Goal: Information Seeking & Learning: Learn about a topic

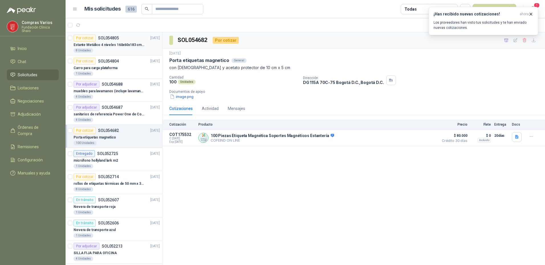
click at [101, 43] on p "Estante Metálico 4 niveles 160x60x183 cm Fixser" at bounding box center [109, 44] width 71 height 5
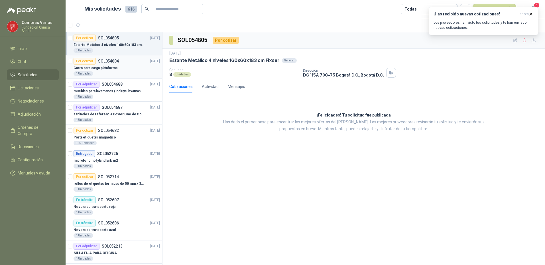
click at [120, 67] on div "Carro para carga plataforma" at bounding box center [117, 67] width 86 height 7
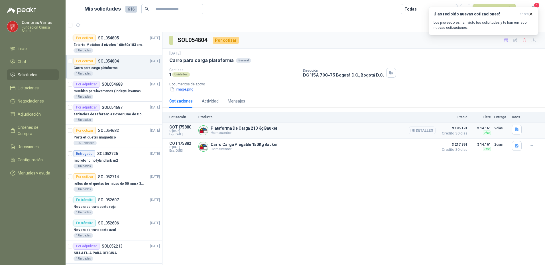
click at [418, 130] on button "Detalles" at bounding box center [422, 130] width 27 height 8
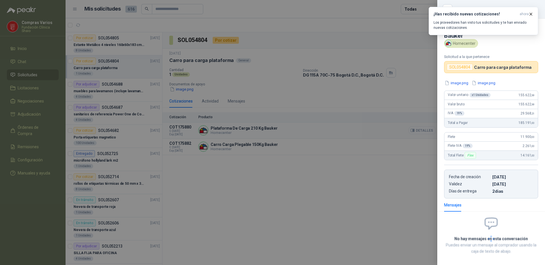
scroll to position [25, 0]
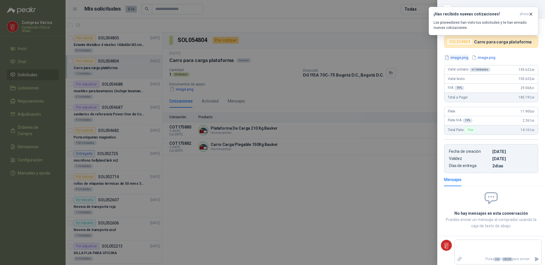
click at [456, 56] on button "image.png" at bounding box center [456, 57] width 25 height 6
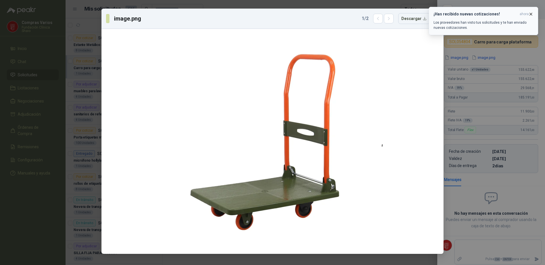
click at [533, 13] on icon "button" at bounding box center [531, 14] width 5 height 5
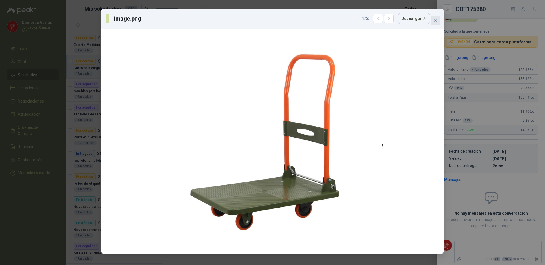
click at [436, 20] on icon "close" at bounding box center [435, 20] width 3 height 3
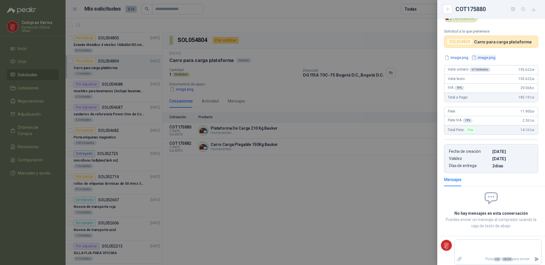
click at [484, 56] on button "image.png" at bounding box center [484, 57] width 25 height 6
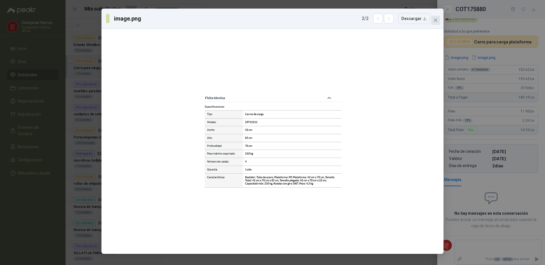
click at [434, 22] on icon "close" at bounding box center [435, 20] width 3 height 3
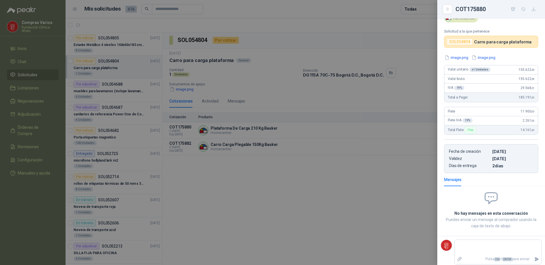
click at [240, 142] on div at bounding box center [272, 132] width 545 height 265
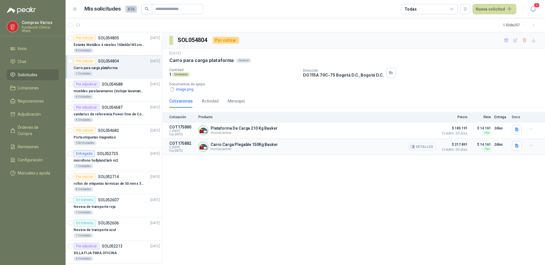
click at [243, 144] on p "Carro Carga Plegable 150Kg Bauker" at bounding box center [244, 144] width 67 height 5
click at [342, 142] on div "Carro Carga Plegable 150Kg Bauker Homecenter Detalles" at bounding box center [317, 146] width 237 height 11
click at [416, 147] on button "Detalles" at bounding box center [422, 147] width 27 height 8
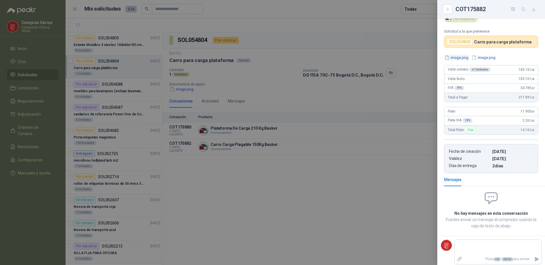
click at [457, 58] on button "image.png" at bounding box center [456, 57] width 25 height 6
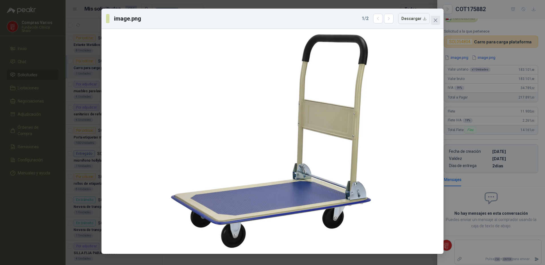
click at [438, 17] on button "Close" at bounding box center [435, 20] width 9 height 9
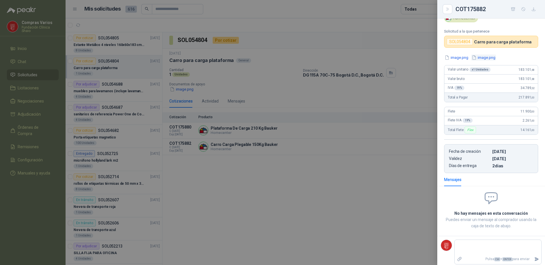
click at [488, 56] on button "image.png" at bounding box center [484, 57] width 25 height 6
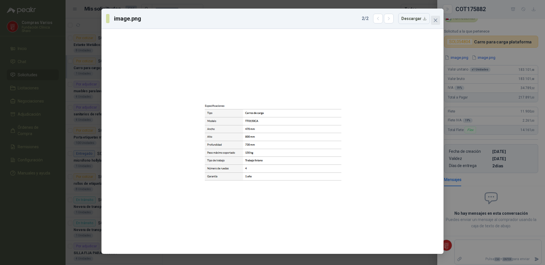
click at [436, 22] on icon "close" at bounding box center [436, 20] width 5 height 5
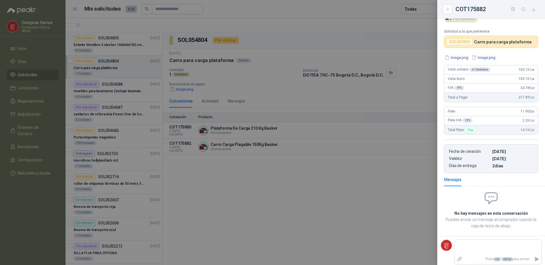
click at [221, 204] on div at bounding box center [272, 132] width 545 height 265
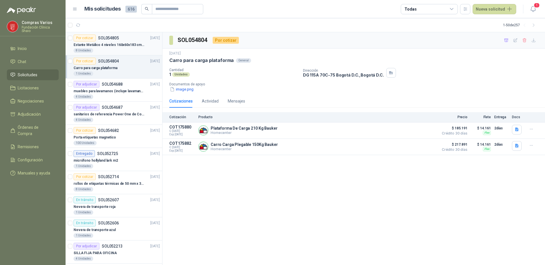
click at [133, 46] on p "Estante Metálico 4 niveles 160x60x183 cm Fixser" at bounding box center [109, 44] width 71 height 5
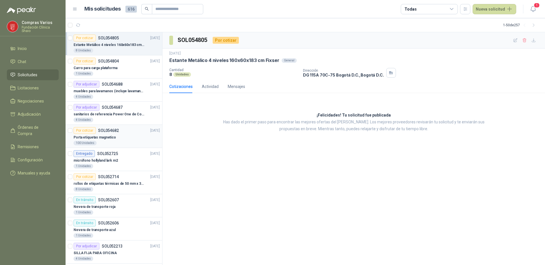
click at [105, 133] on div "Por cotizar SOL054682" at bounding box center [96, 130] width 45 height 7
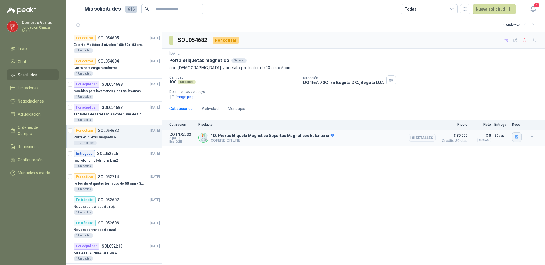
click at [515, 138] on icon "button" at bounding box center [517, 136] width 5 height 5
click at [498, 108] on button "etiquet_mag.JPG" at bounding box center [482, 107] width 36 height 6
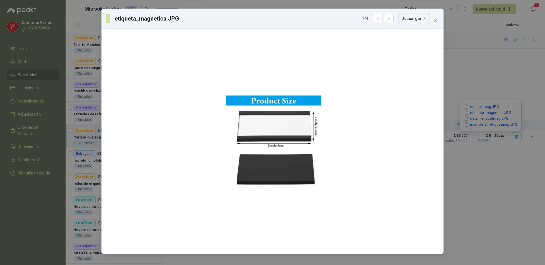
click at [436, 21] on icon "close" at bounding box center [436, 20] width 5 height 5
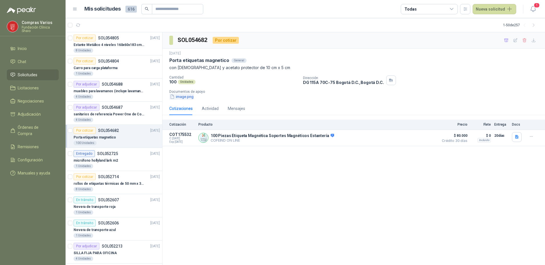
click at [188, 97] on button "image.png" at bounding box center [181, 97] width 25 height 6
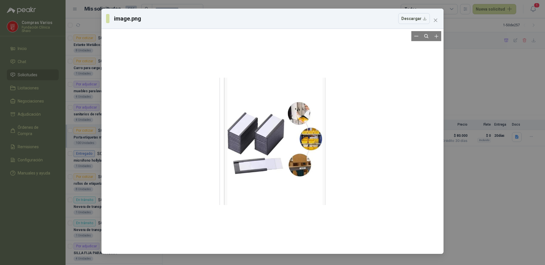
click at [285, 115] on div at bounding box center [273, 141] width 106 height 220
drag, startPoint x: 283, startPoint y: 115, endPoint x: 352, endPoint y: 76, distance: 78.9
click at [352, 76] on div at bounding box center [273, 141] width 338 height 220
click at [433, 24] on button "Close" at bounding box center [435, 20] width 9 height 9
